Goal: Information Seeking & Learning: Learn about a topic

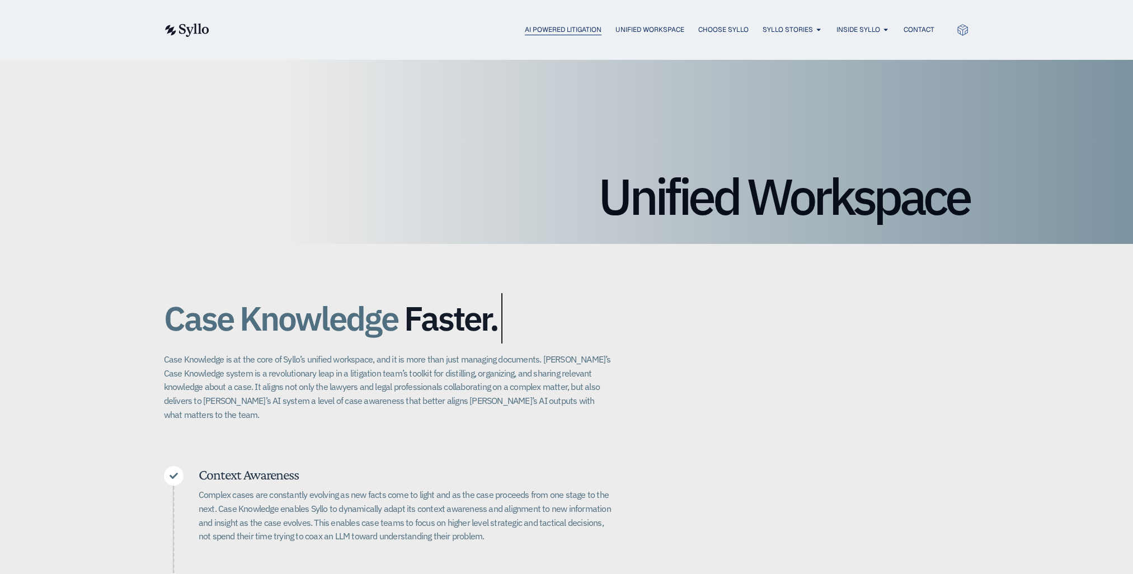
click at [541, 29] on span "AI Powered Litigation" at bounding box center [563, 30] width 77 height 10
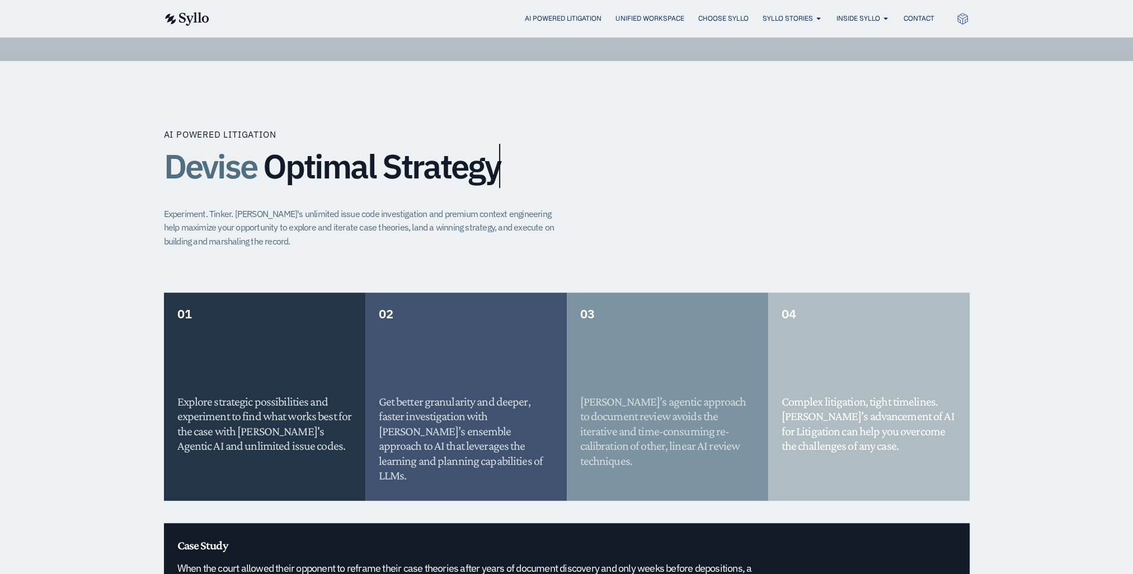
scroll to position [839, 0]
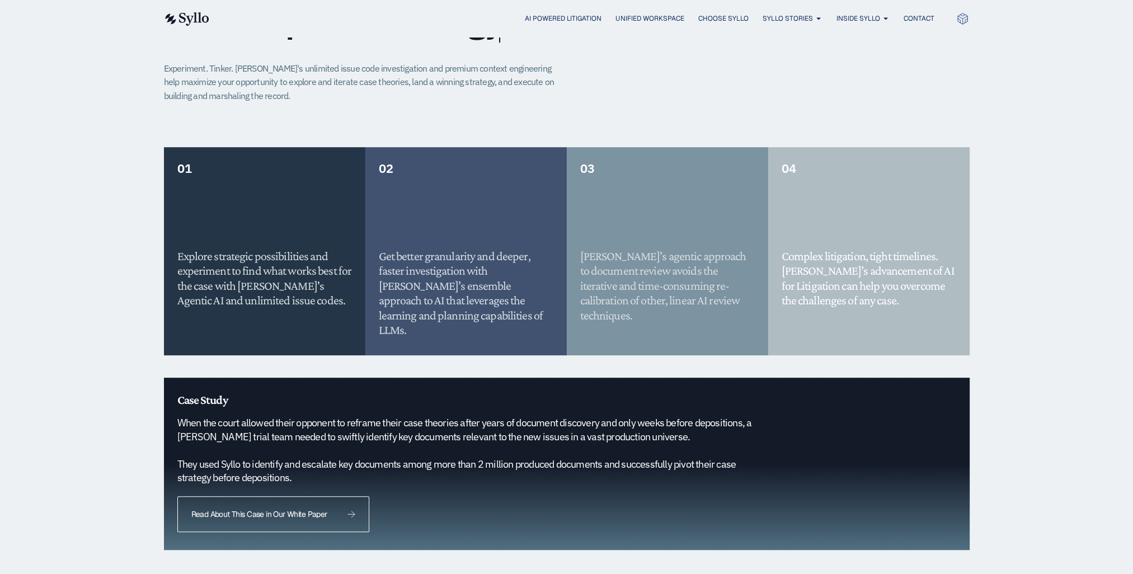
click at [350, 511] on icon at bounding box center [351, 514] width 8 height 7
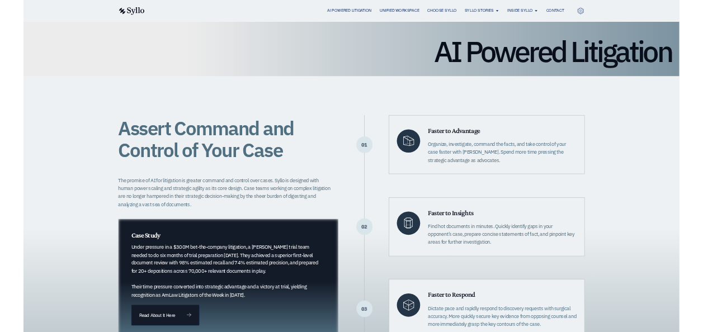
scroll to position [0, 0]
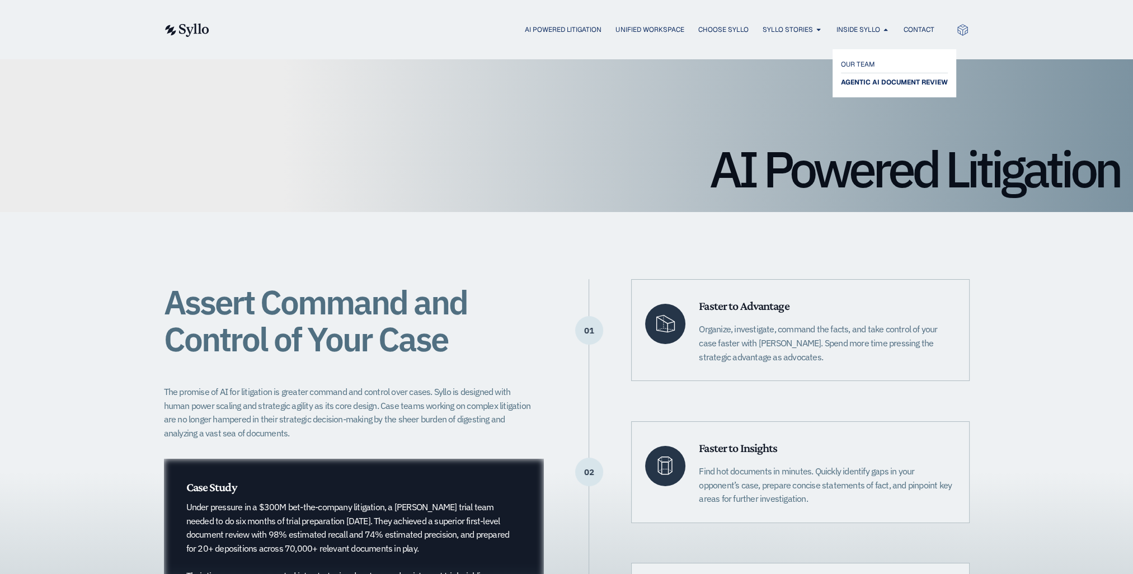
click at [869, 85] on span "AGENTIC AI DOCUMENT REVIEW" at bounding box center [894, 82] width 107 height 13
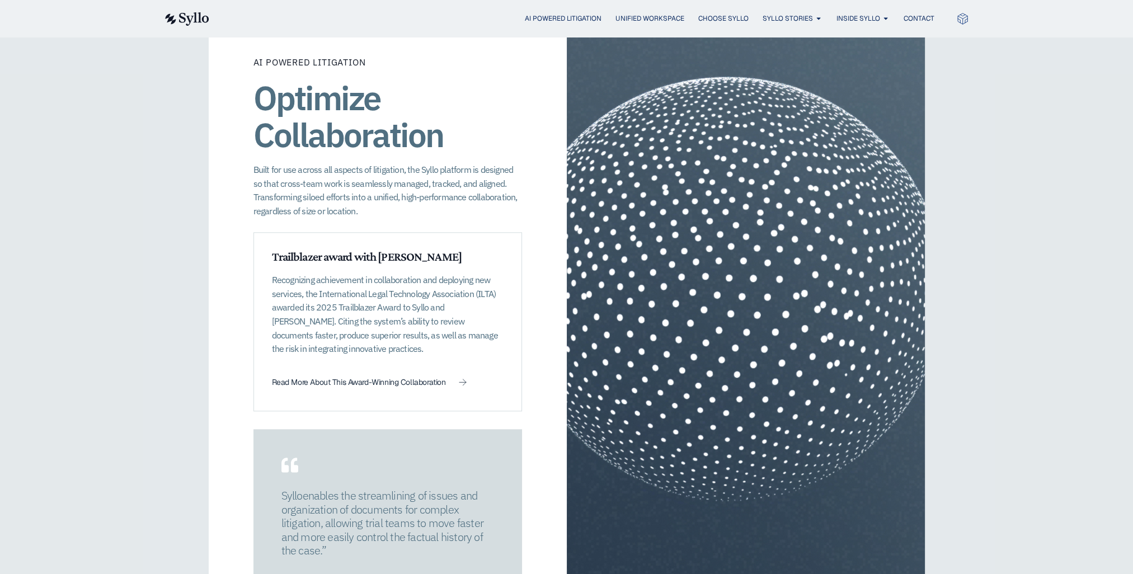
scroll to position [1347, 0]
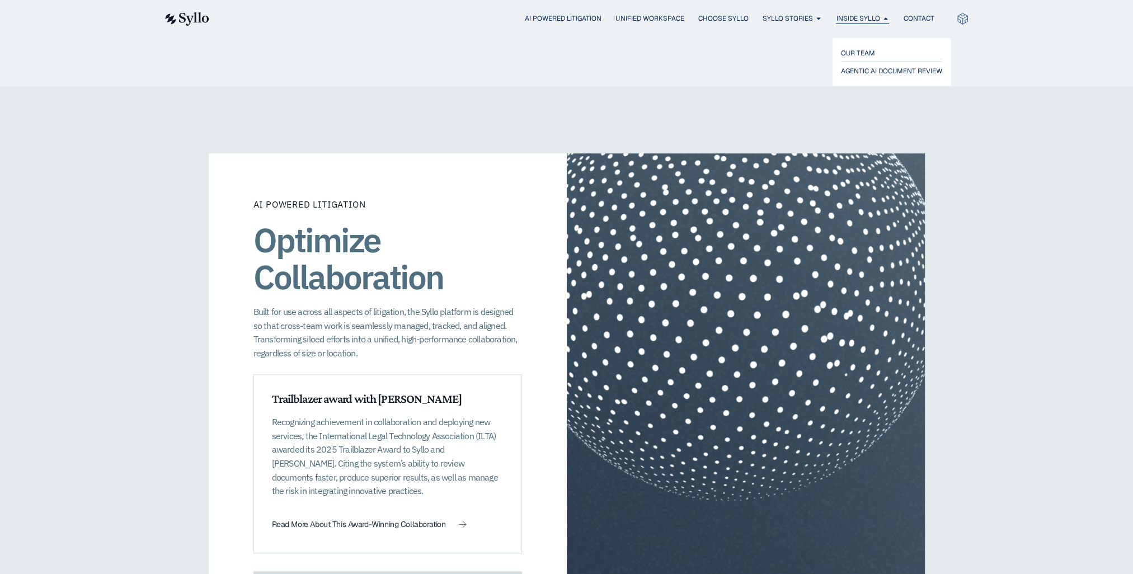
click at [884, 20] on icon "Menu" at bounding box center [885, 18] width 7 height 7
click at [866, 53] on span "OUR TEAM" at bounding box center [858, 52] width 35 height 13
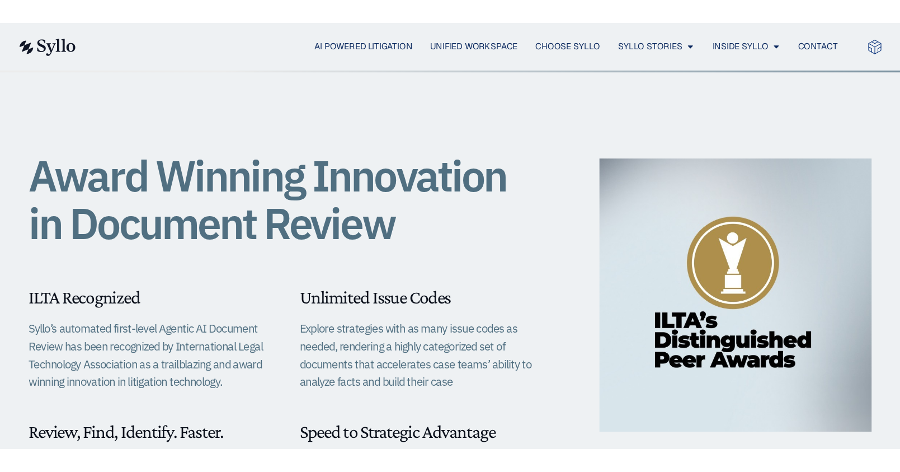
scroll to position [224, 0]
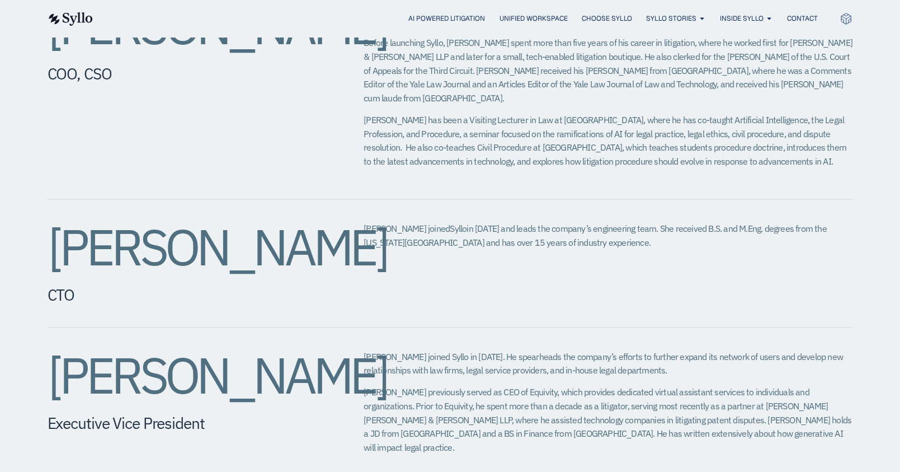
scroll to position [783, 0]
